Goal: Transaction & Acquisition: Purchase product/service

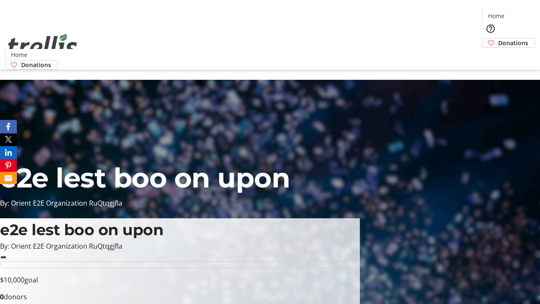
click at [498, 38] on span "Donations" at bounding box center [513, 42] width 30 height 9
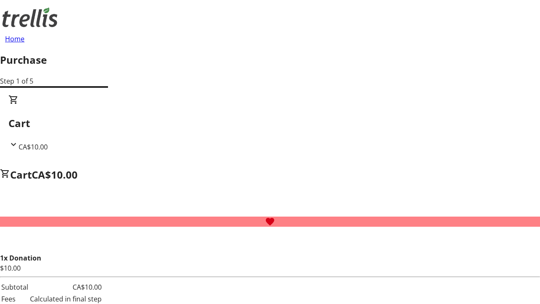
select select "CA"
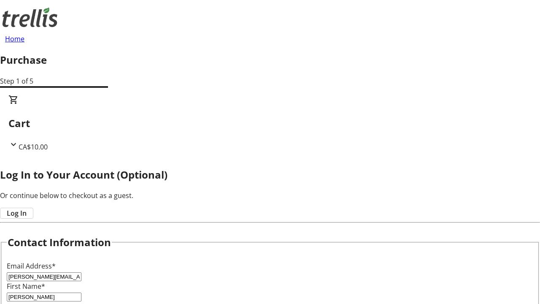
type input "[PERSON_NAME]"
type input "[STREET_ADDRESS][PERSON_NAME]"
type input "Kelowna"
select select "BC"
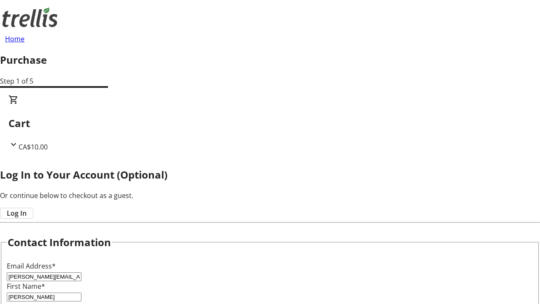
type input "Kelowna"
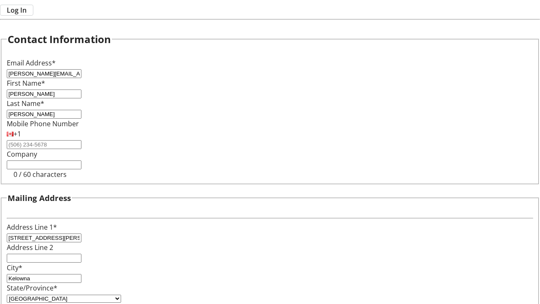
type input "V1Y 0C2"
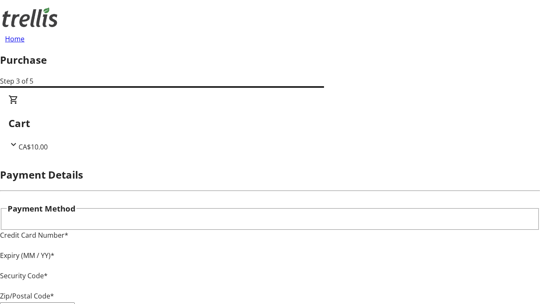
type input "V1Y 0C2"
